Goal: Task Accomplishment & Management: Manage account settings

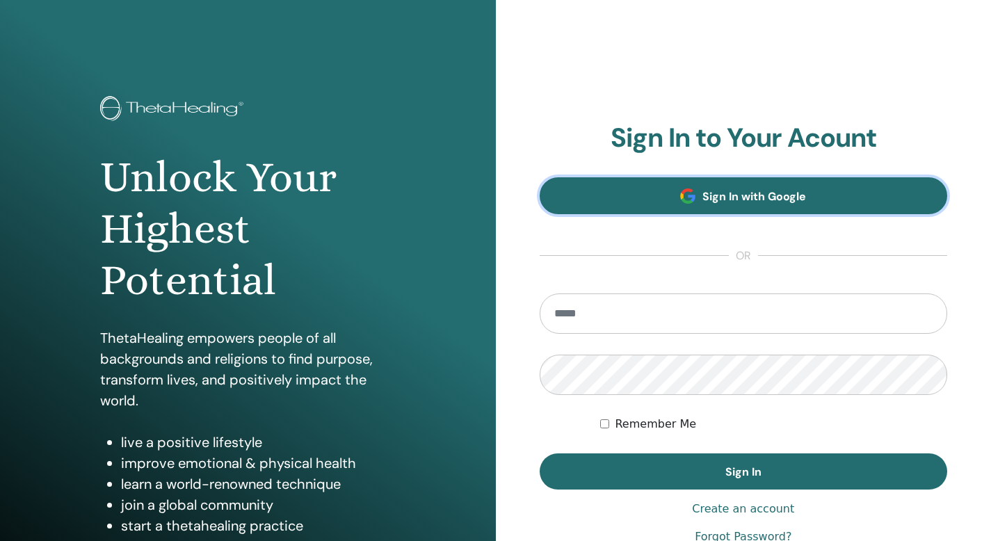
click at [723, 189] on span "Sign In with Google" at bounding box center [754, 196] width 104 height 15
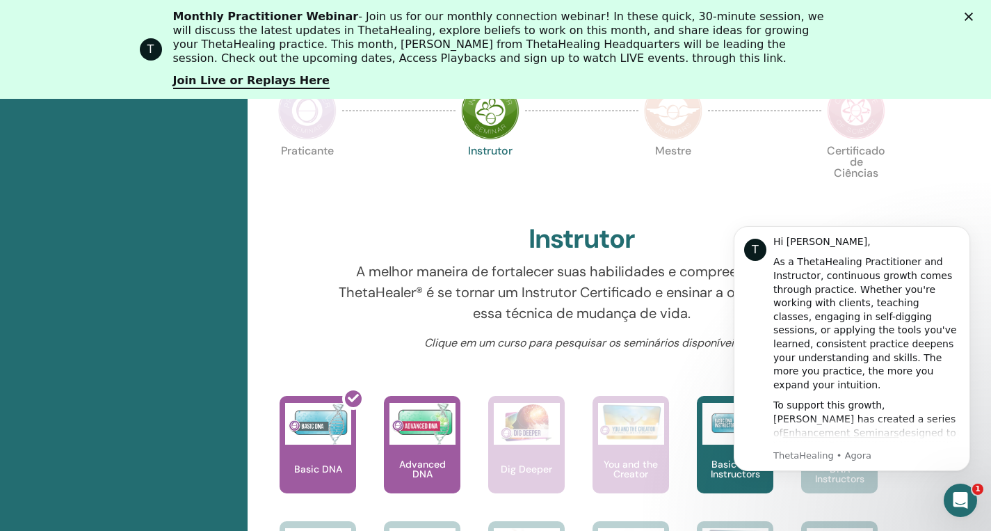
scroll to position [552, 0]
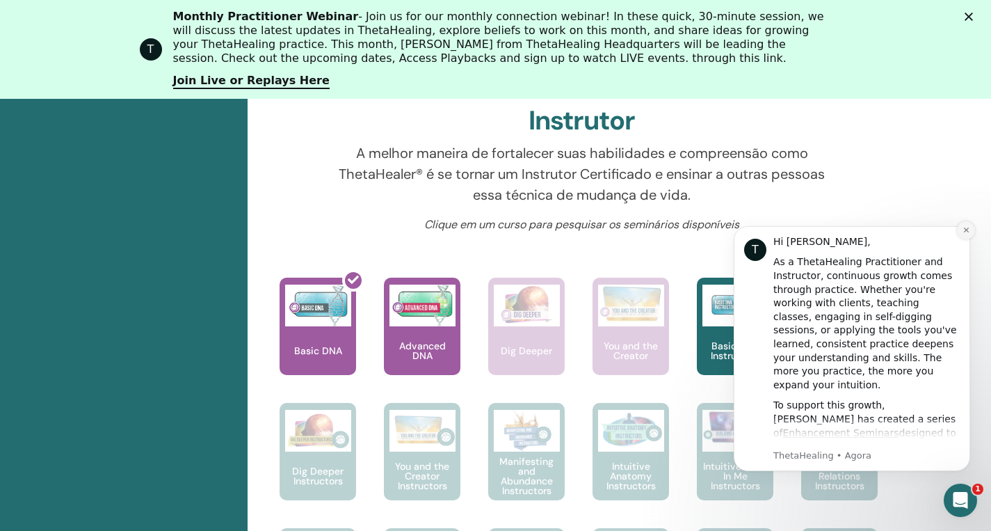
click at [966, 231] on icon "Dismiss notification" at bounding box center [966, 230] width 8 height 8
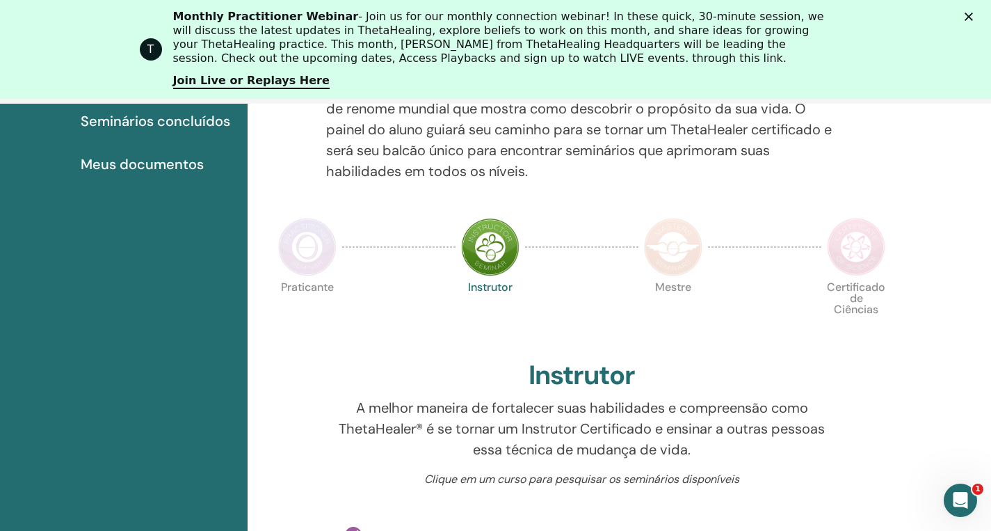
scroll to position [301, 0]
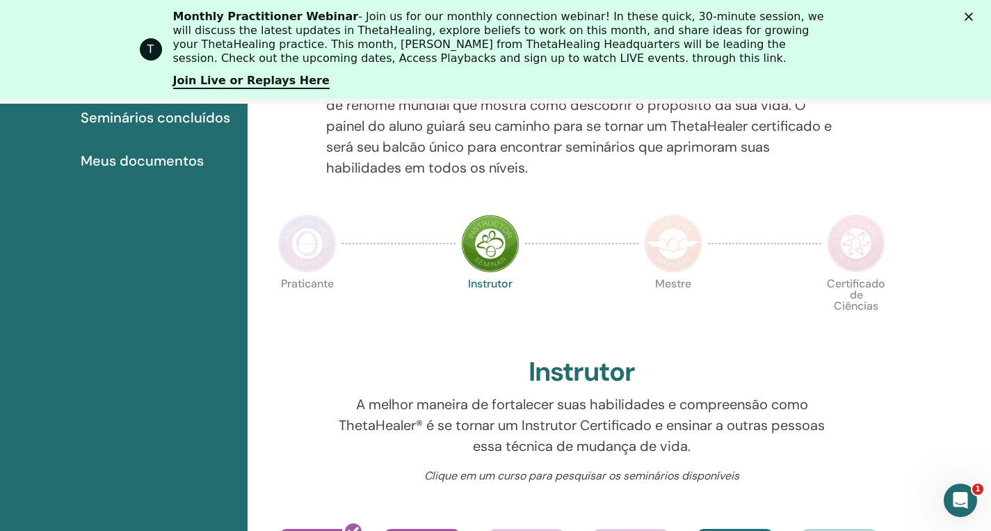
click at [306, 239] on img at bounding box center [307, 243] width 58 height 58
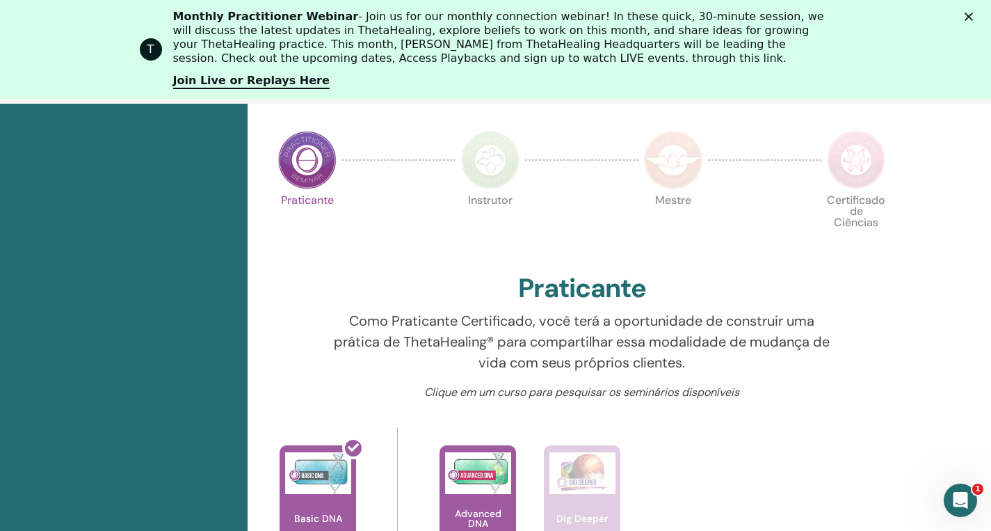
scroll to position [314, 0]
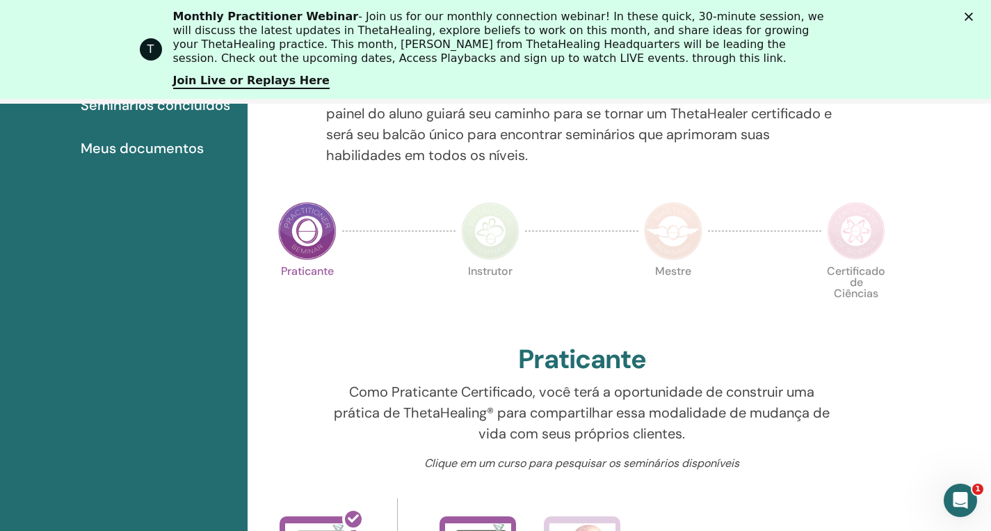
click at [487, 232] on img at bounding box center [490, 231] width 58 height 58
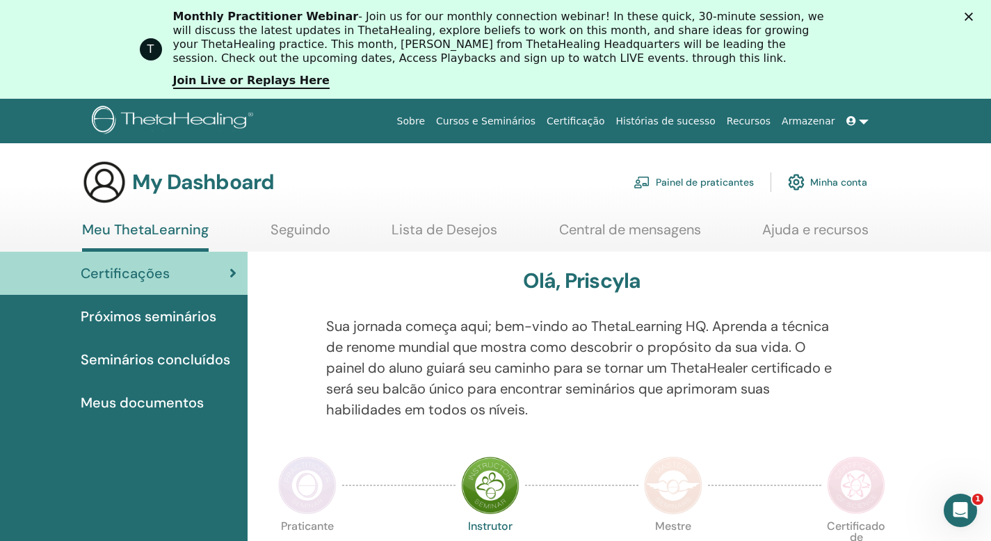
click at [848, 381] on div at bounding box center [875, 376] width 54 height 121
drag, startPoint x: 851, startPoint y: 476, endPoint x: 814, endPoint y: 454, distance: 43.0
click at [851, 477] on img at bounding box center [856, 485] width 58 height 58
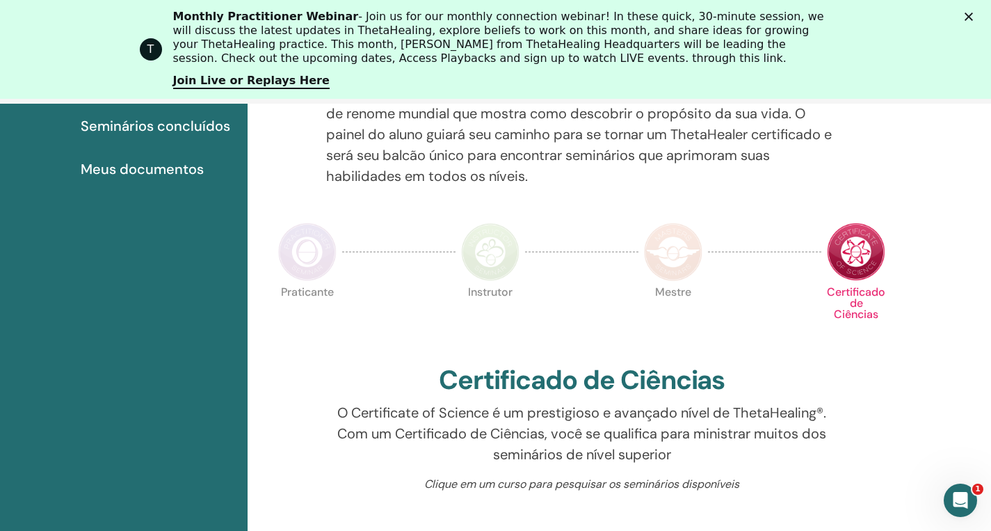
scroll to position [284, 0]
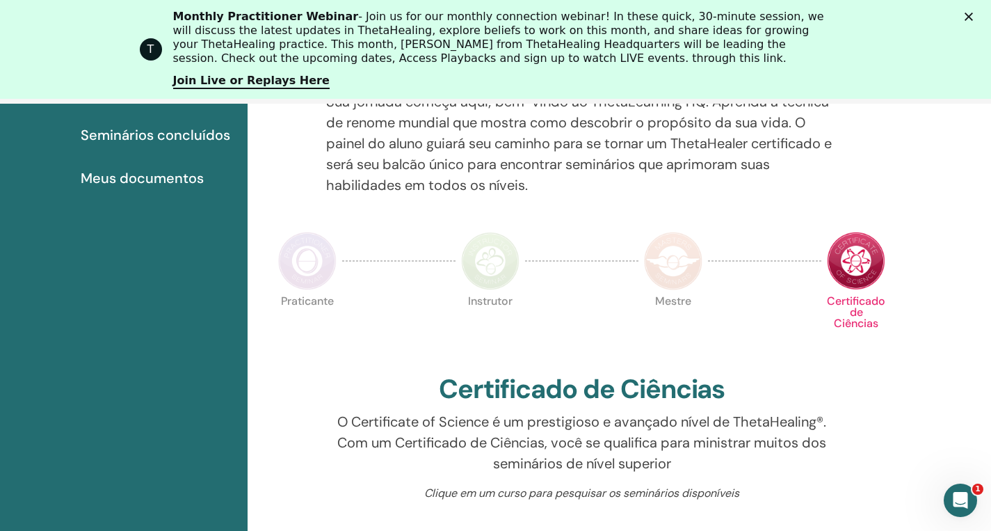
click at [492, 267] on img at bounding box center [490, 261] width 58 height 58
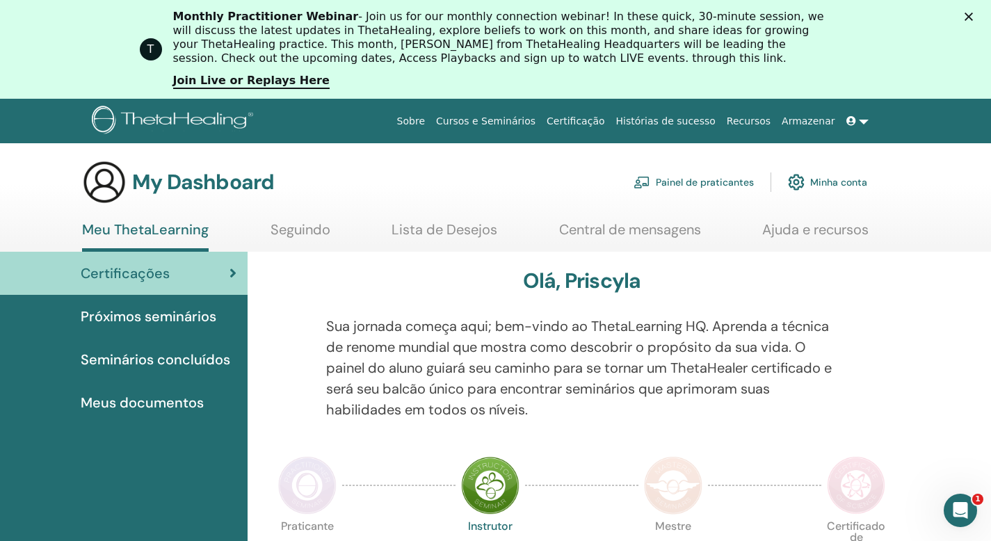
click at [179, 318] on span "Próximos seminários" at bounding box center [149, 316] width 136 height 21
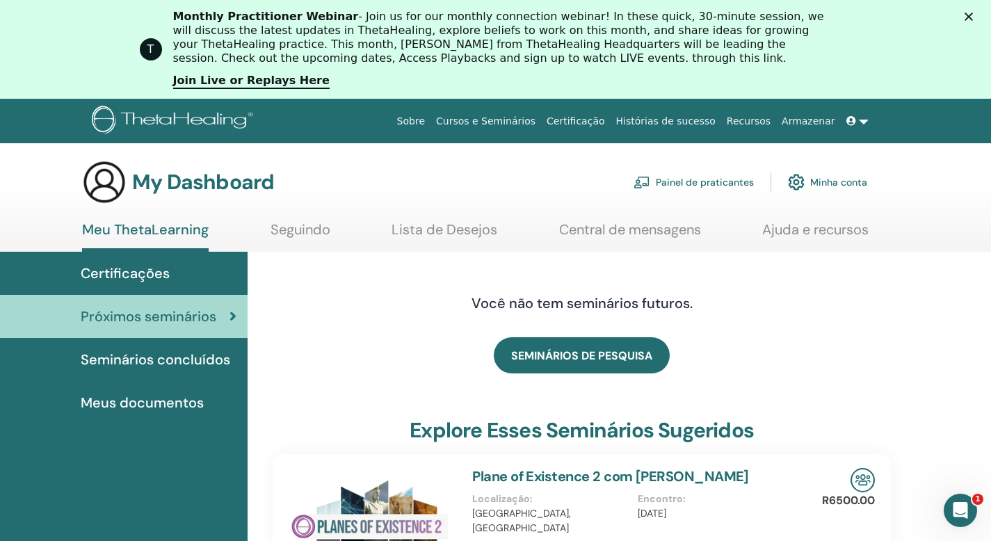
click at [170, 271] on div "Certificações" at bounding box center [123, 273] width 225 height 21
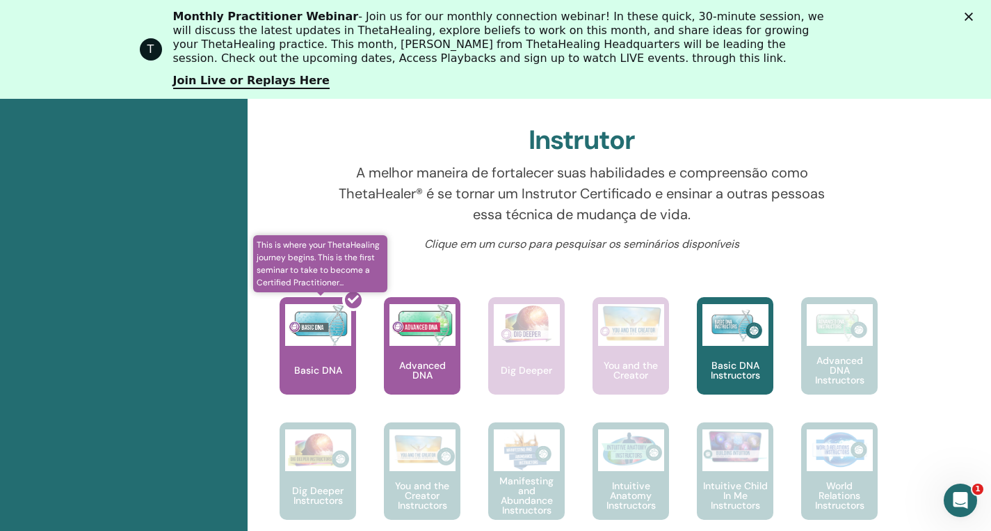
scroll to position [617, 0]
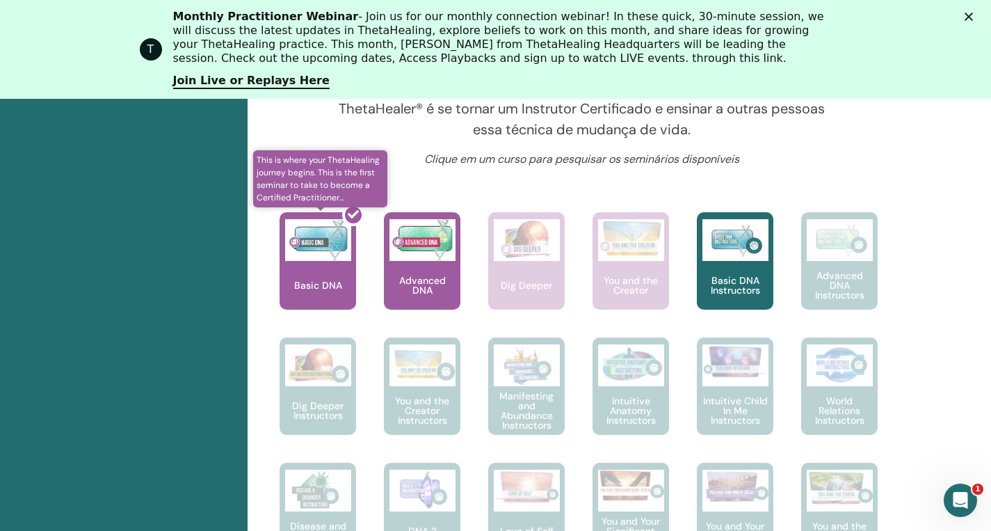
click at [327, 266] on div at bounding box center [326, 266] width 76 height 125
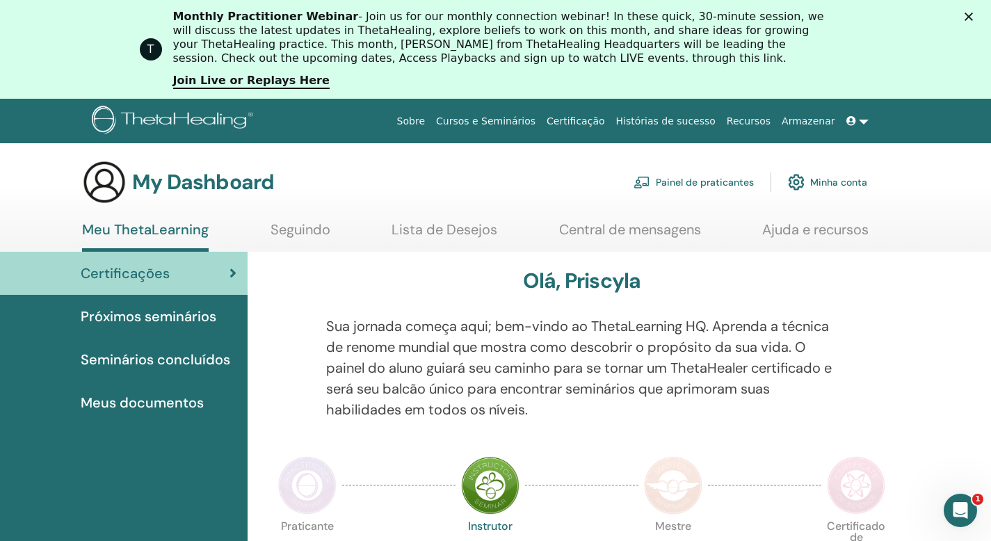
click at [152, 401] on span "Meus documentos" at bounding box center [142, 402] width 123 height 21
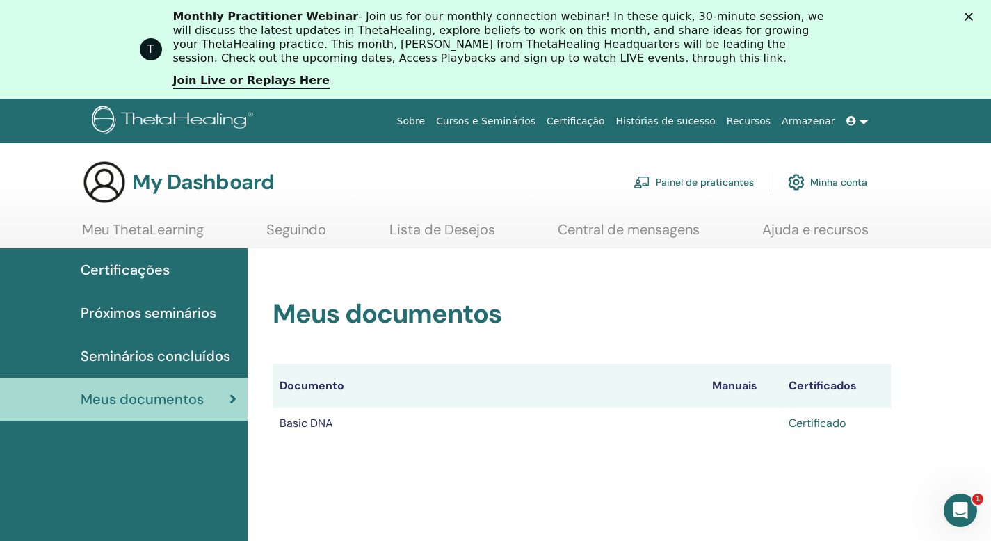
click at [818, 424] on link "Certificado" at bounding box center [816, 423] width 57 height 15
